Goal: Task Accomplishment & Management: Use online tool/utility

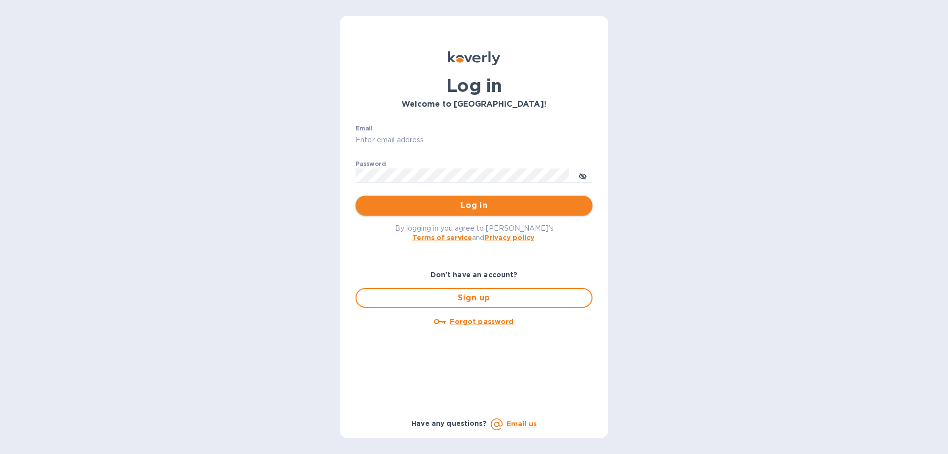
type input "[EMAIL_ADDRESS][DOMAIN_NAME]"
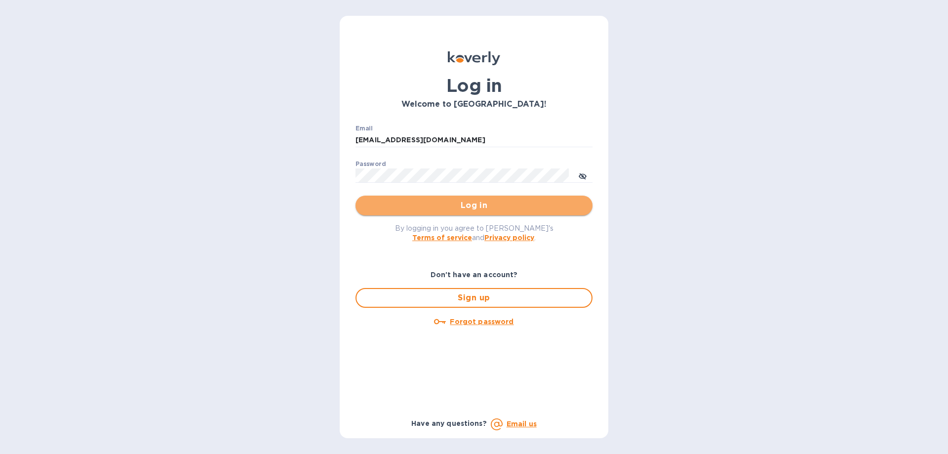
click at [477, 201] on span "Log in" at bounding box center [473, 205] width 221 height 12
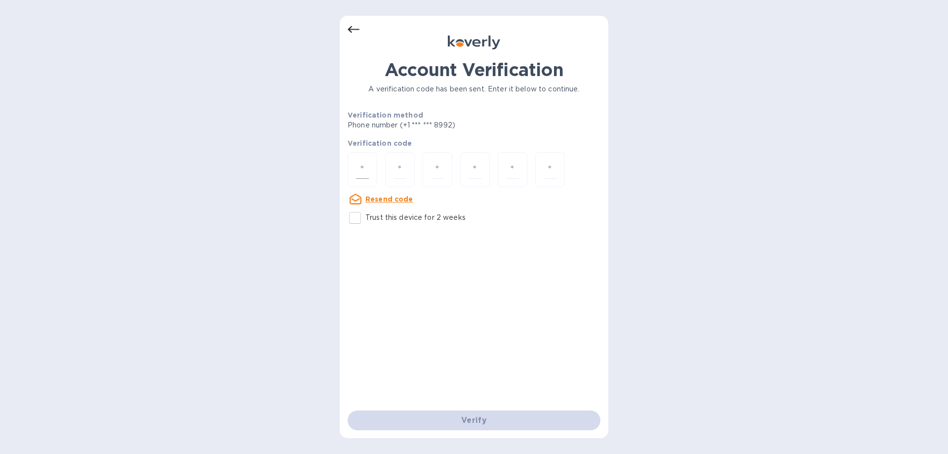
click at [363, 176] on div at bounding box center [362, 169] width 30 height 35
type input "1"
type input "9"
type input "7"
type input "5"
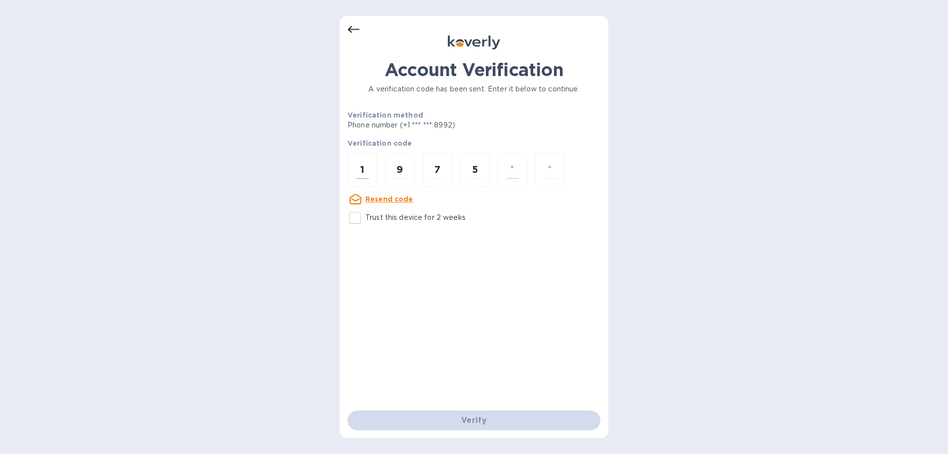
type input "6"
type input "9"
